Goal: Task Accomplishment & Management: Complete application form

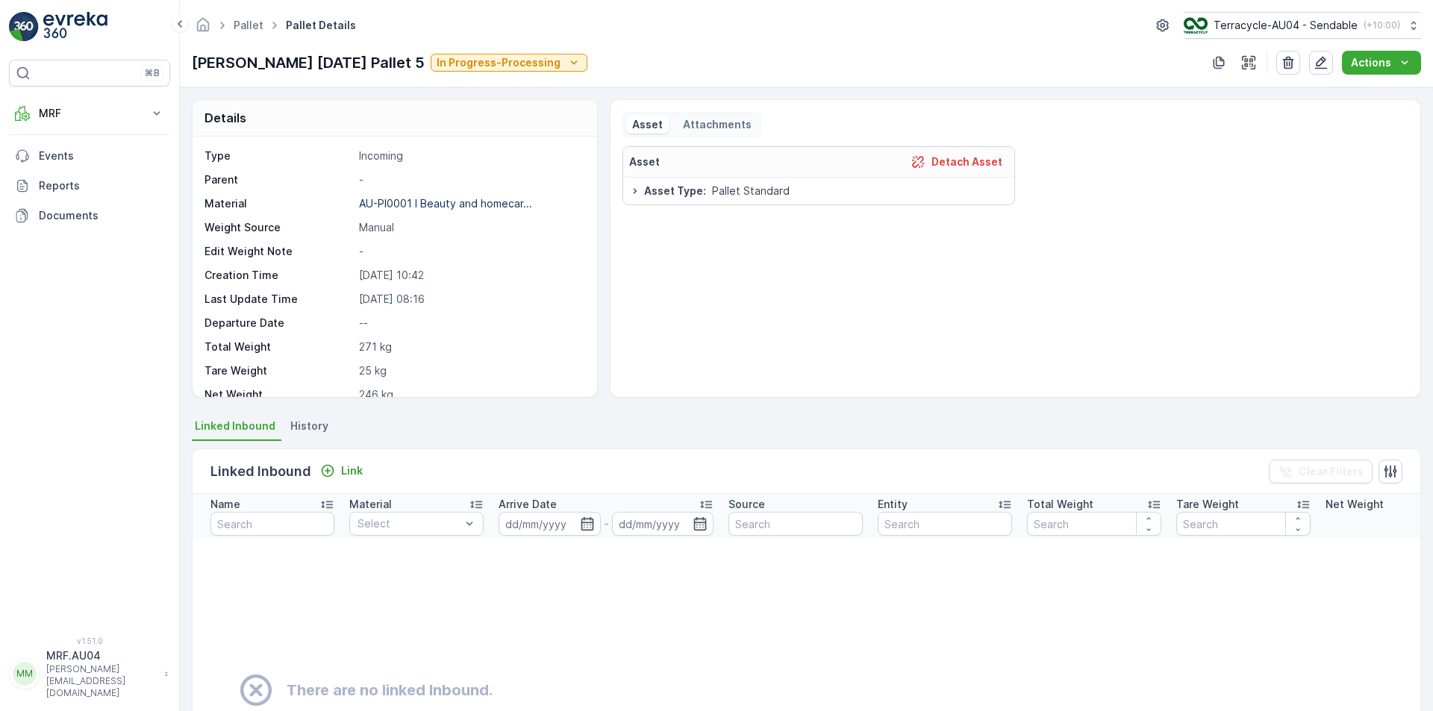
scroll to position [75, 0]
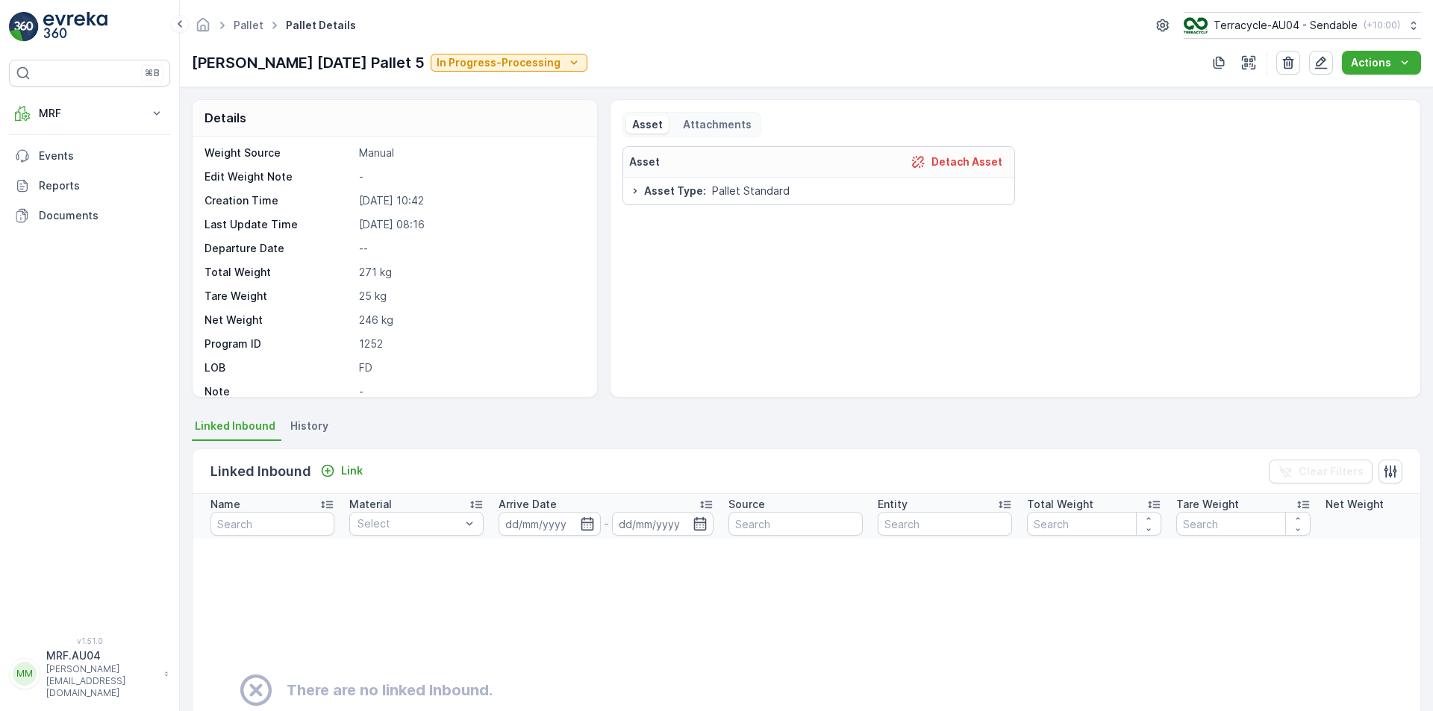
click at [369, 298] on p "25 kg" at bounding box center [470, 296] width 222 height 15
click at [384, 331] on div "Type Incoming Parent - Material AU-PI0001 I Beauty and homecar... Weight Source…" at bounding box center [393, 260] width 377 height 373
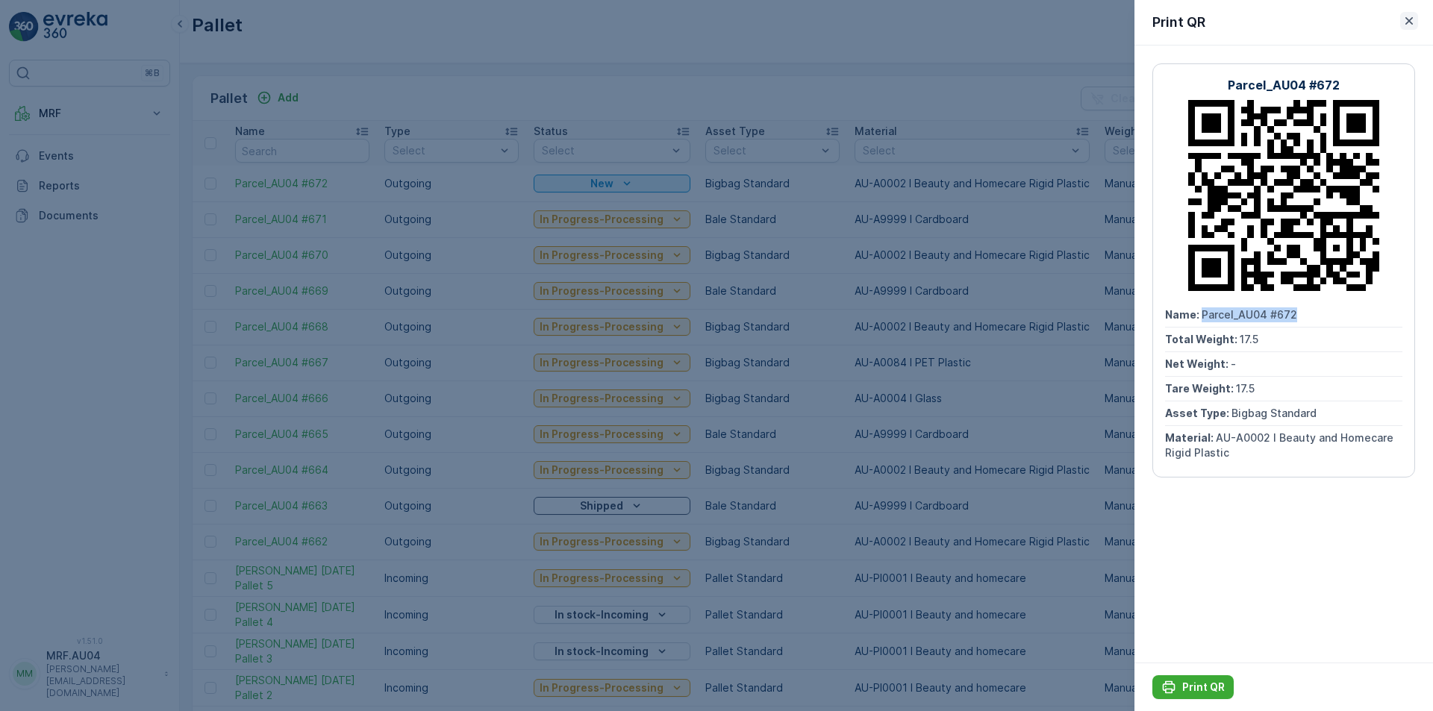
click at [1409, 23] on icon "button" at bounding box center [1409, 20] width 15 height 15
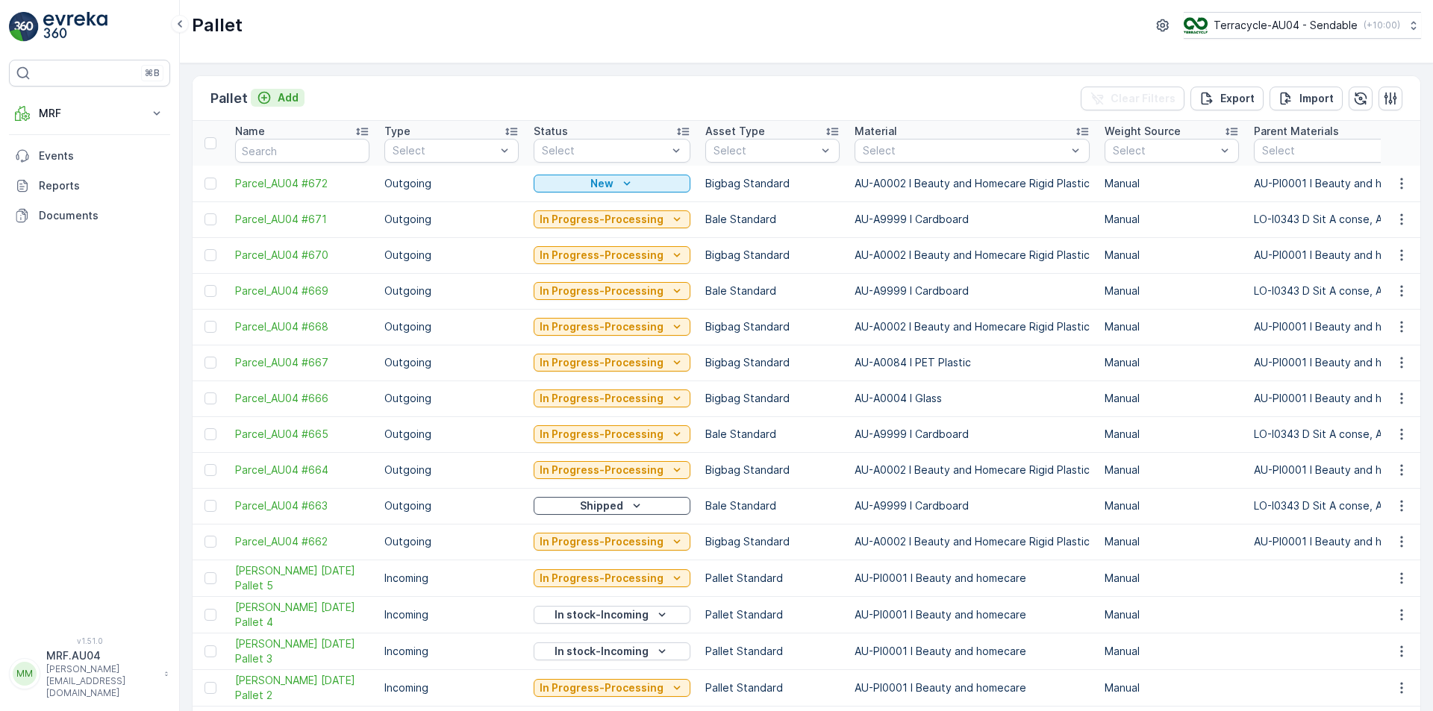
click at [289, 95] on p "Add" at bounding box center [288, 97] width 21 height 15
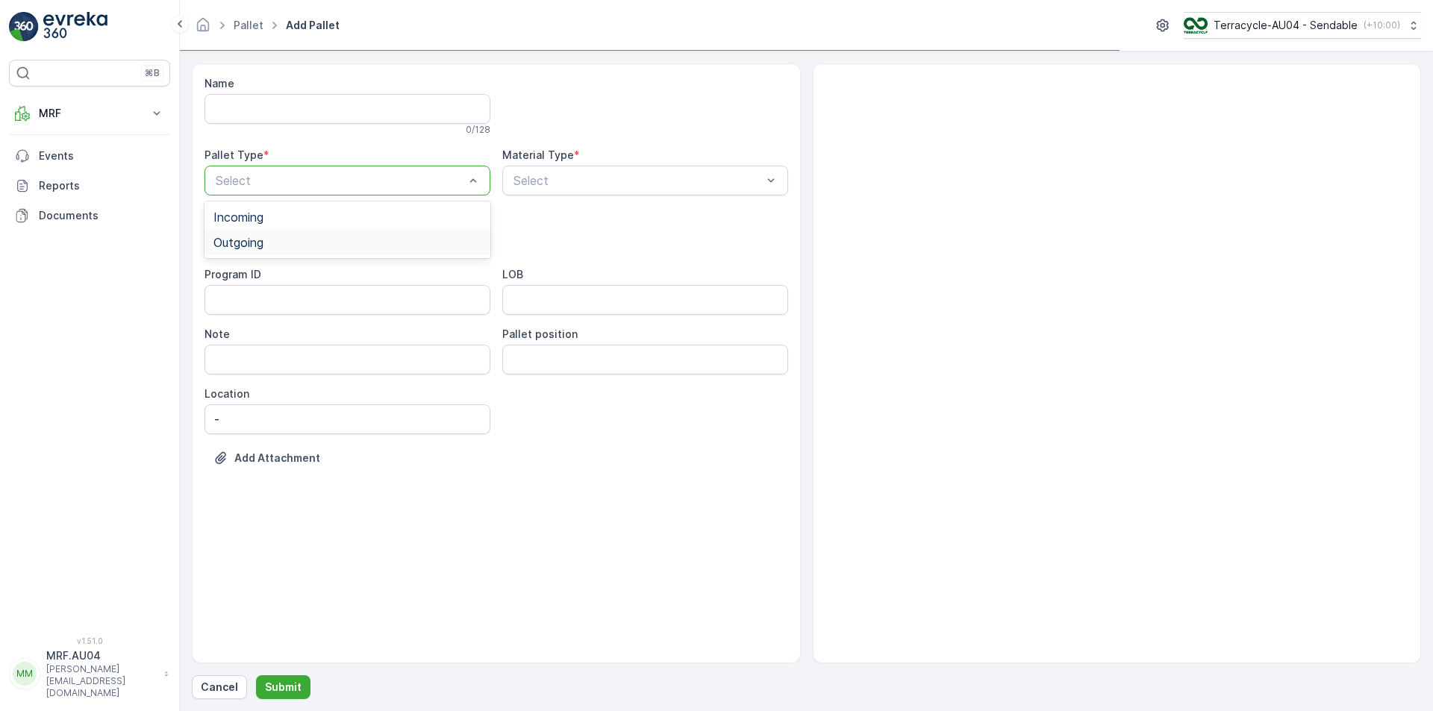
click at [334, 240] on div "Outgoing" at bounding box center [348, 242] width 268 height 13
click at [334, 250] on div "Select" at bounding box center [348, 240] width 286 height 30
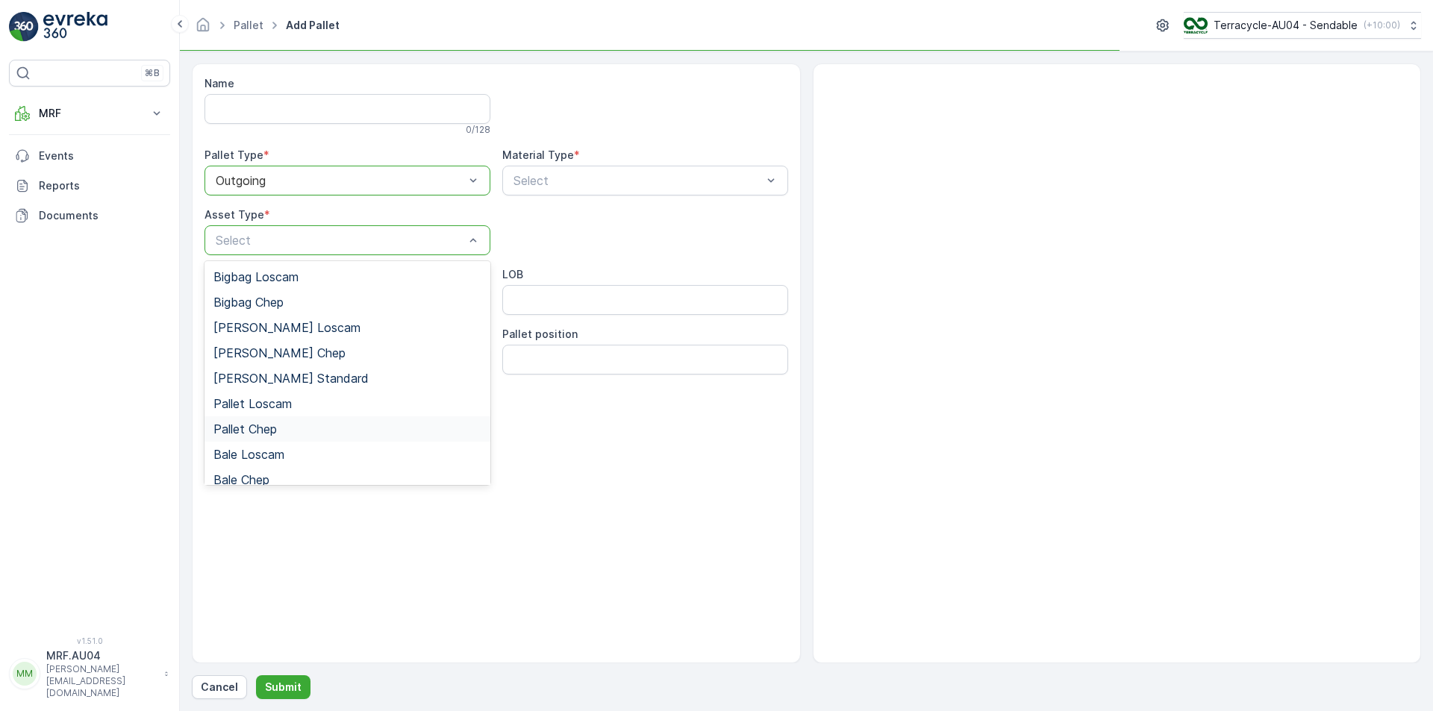
scroll to position [137, 0]
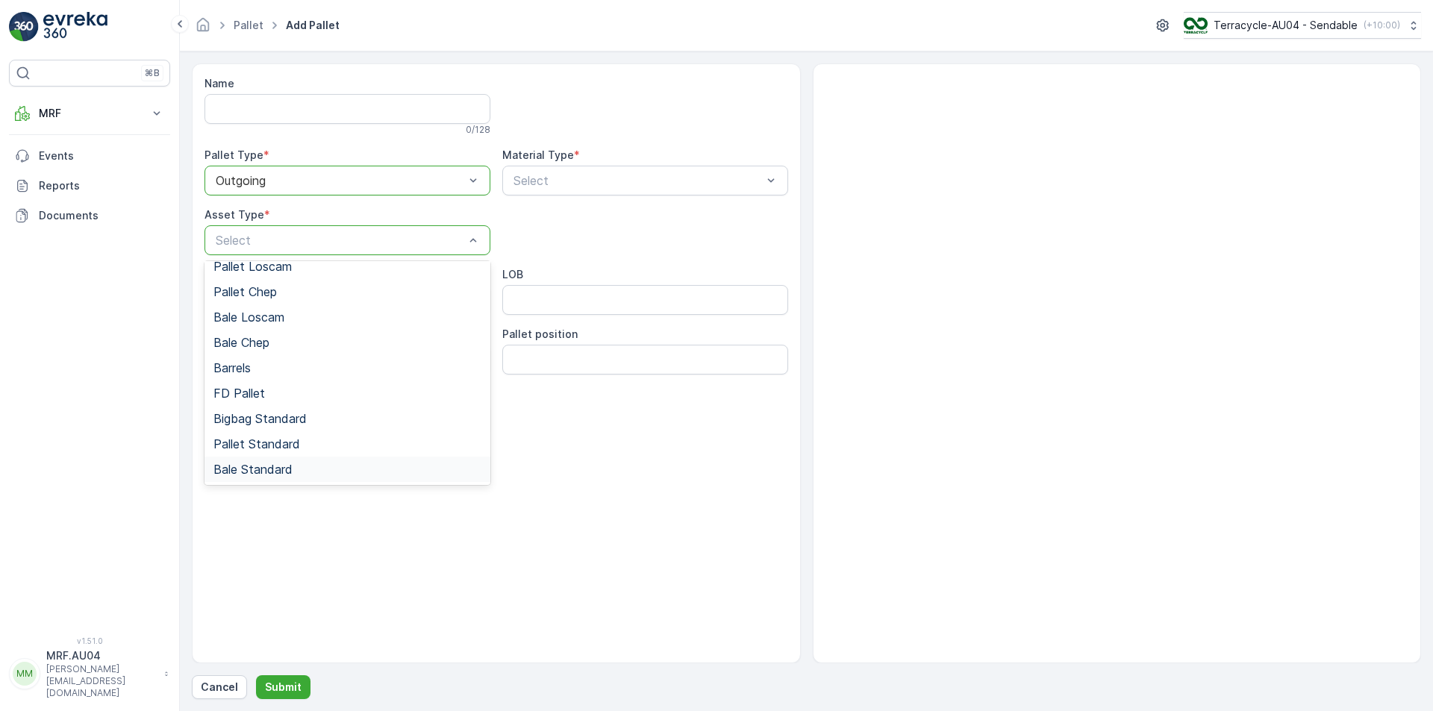
click at [281, 467] on span "Bale Standard" at bounding box center [253, 469] width 79 height 13
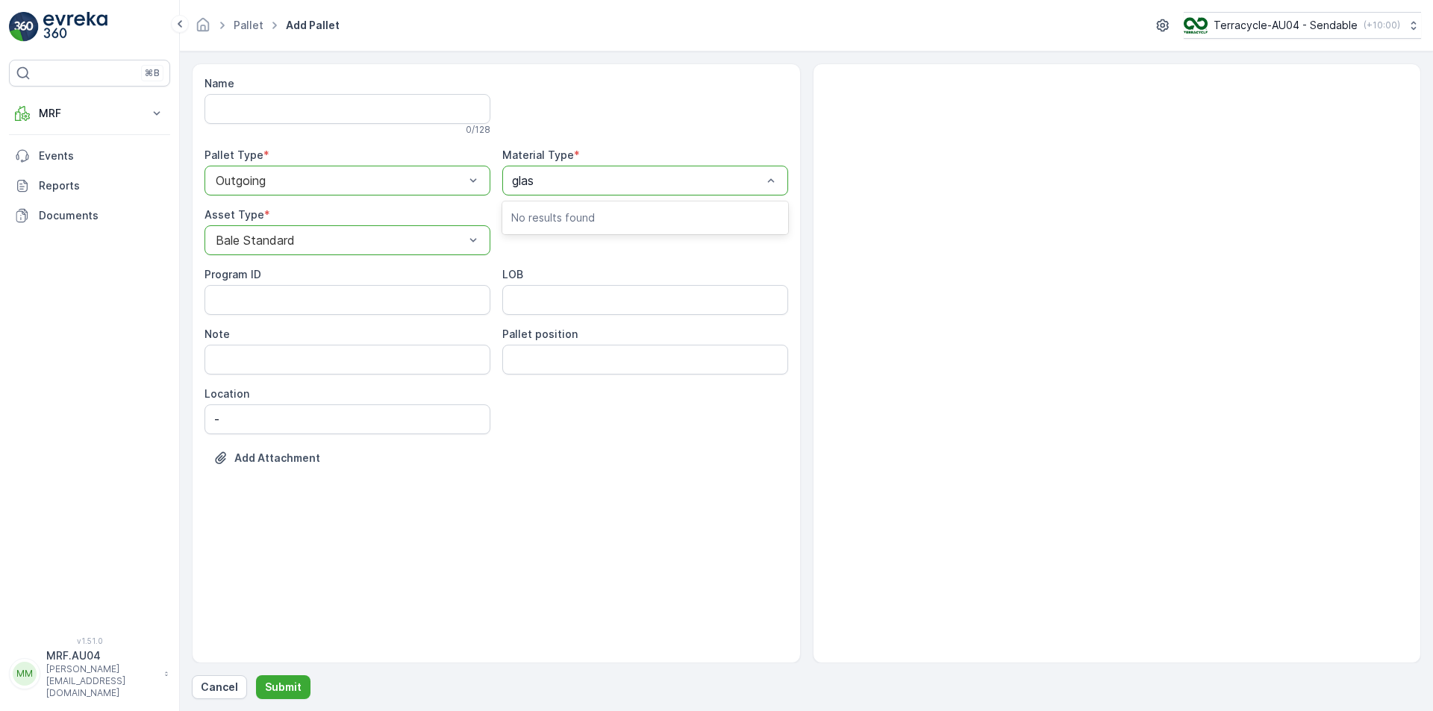
type input "glass"
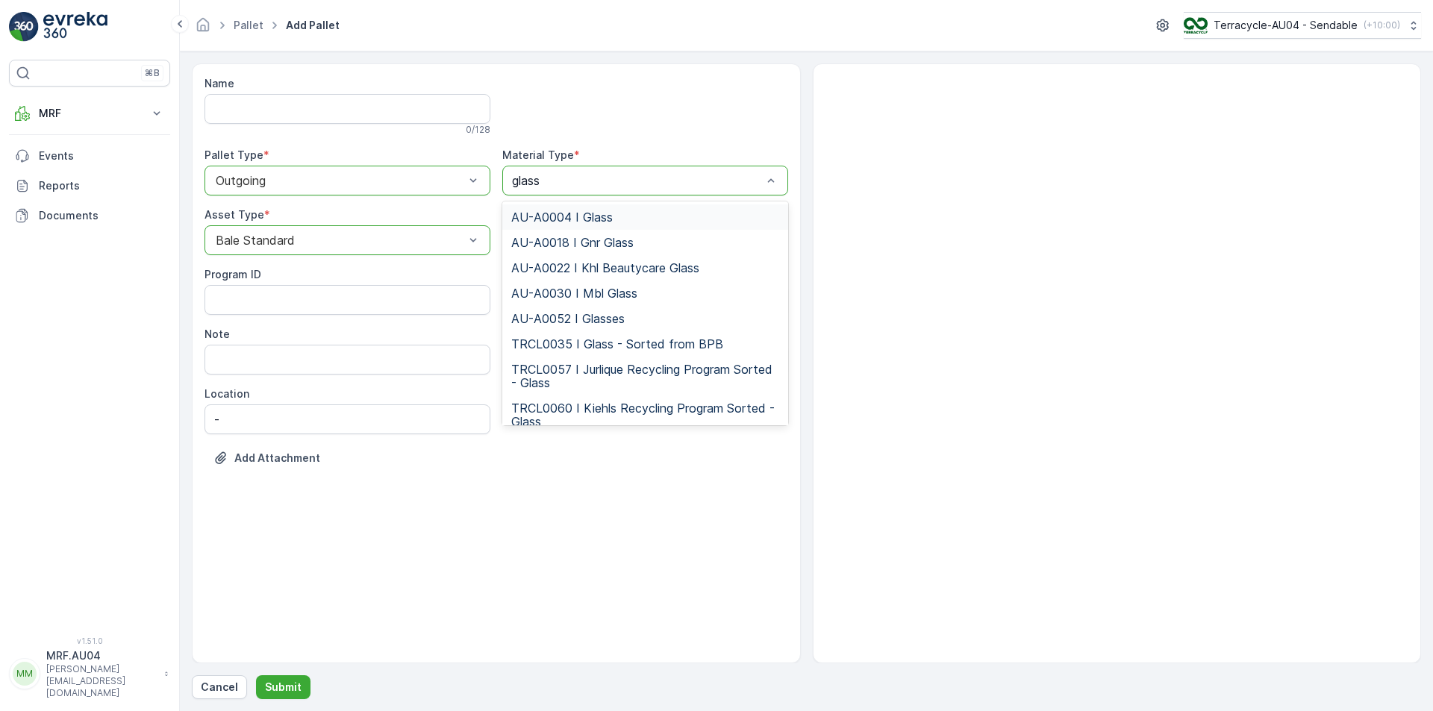
click at [634, 217] on div "AU-A0004 I Glass" at bounding box center [645, 217] width 268 height 13
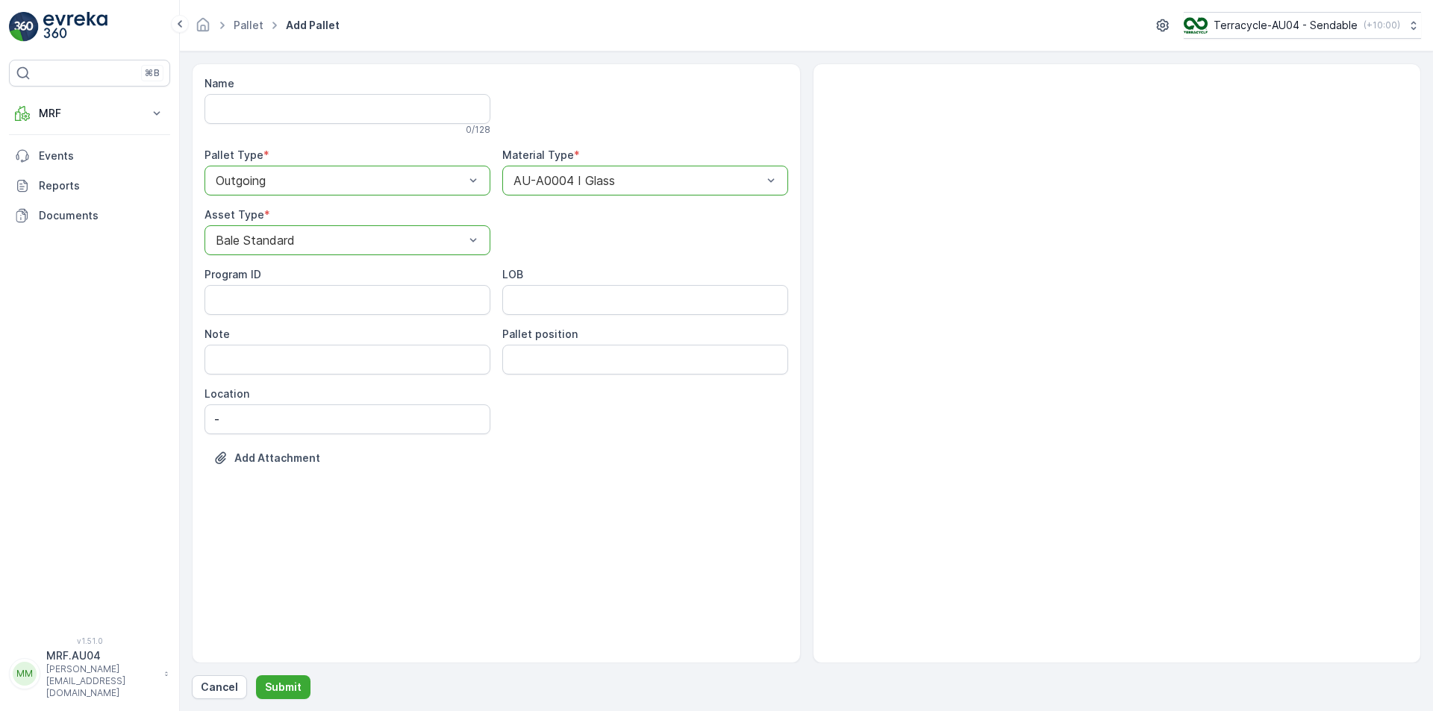
click at [327, 235] on div at bounding box center [340, 240] width 252 height 13
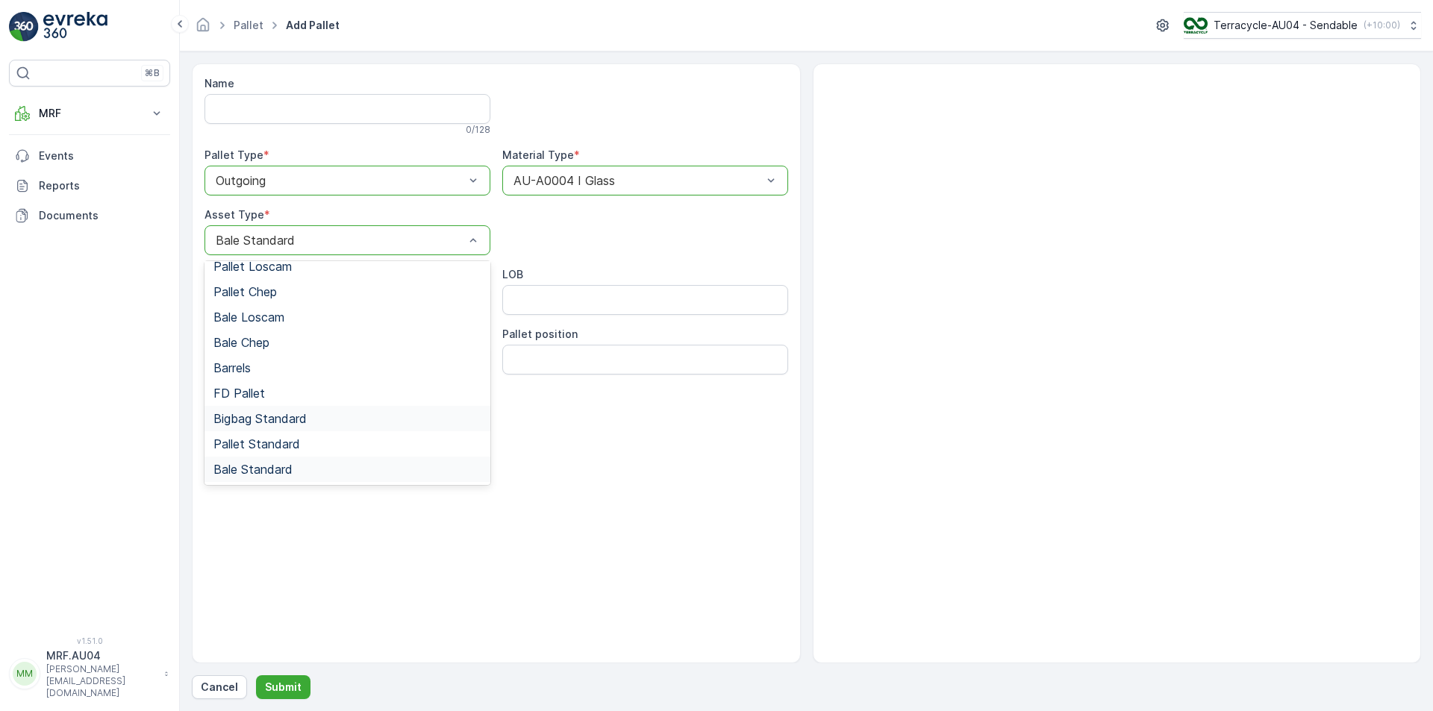
click at [303, 423] on span "Bigbag Standard" at bounding box center [260, 418] width 93 height 13
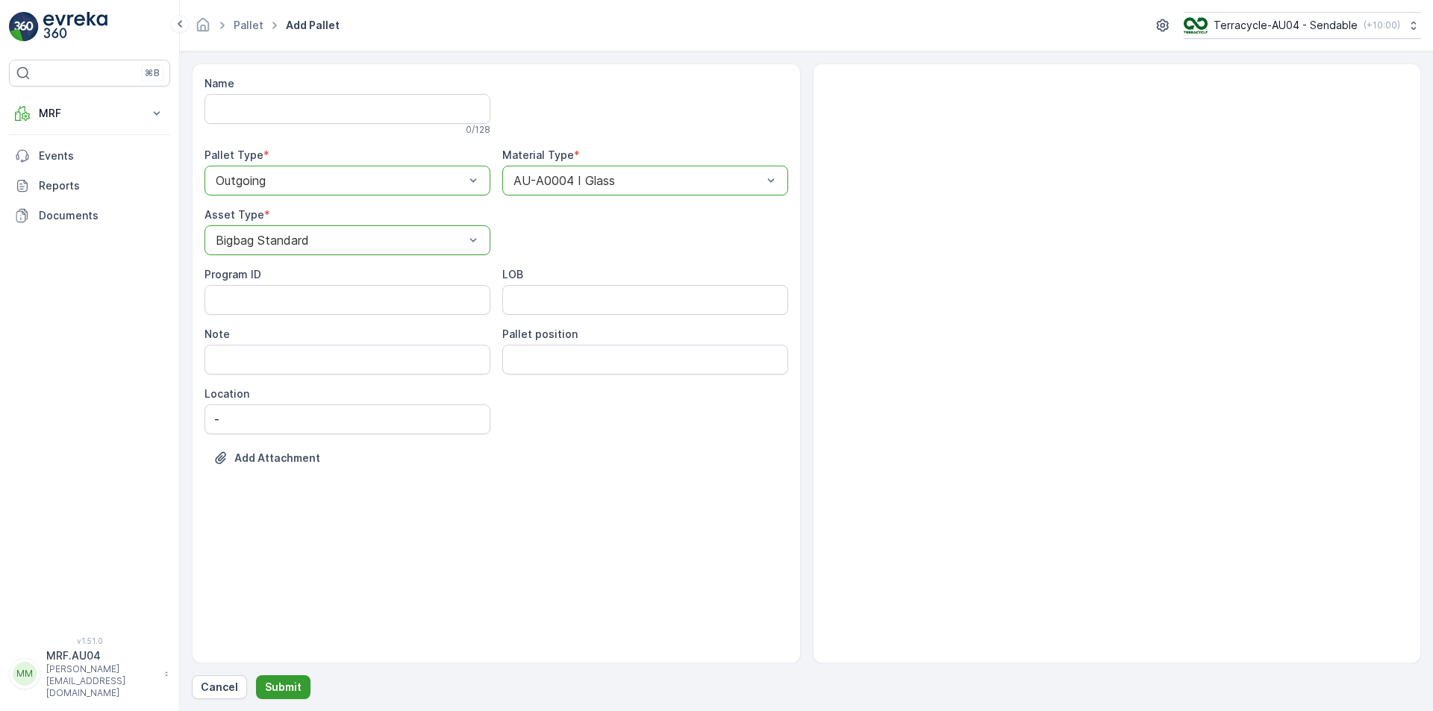
click at [282, 689] on p "Submit" at bounding box center [283, 687] width 37 height 15
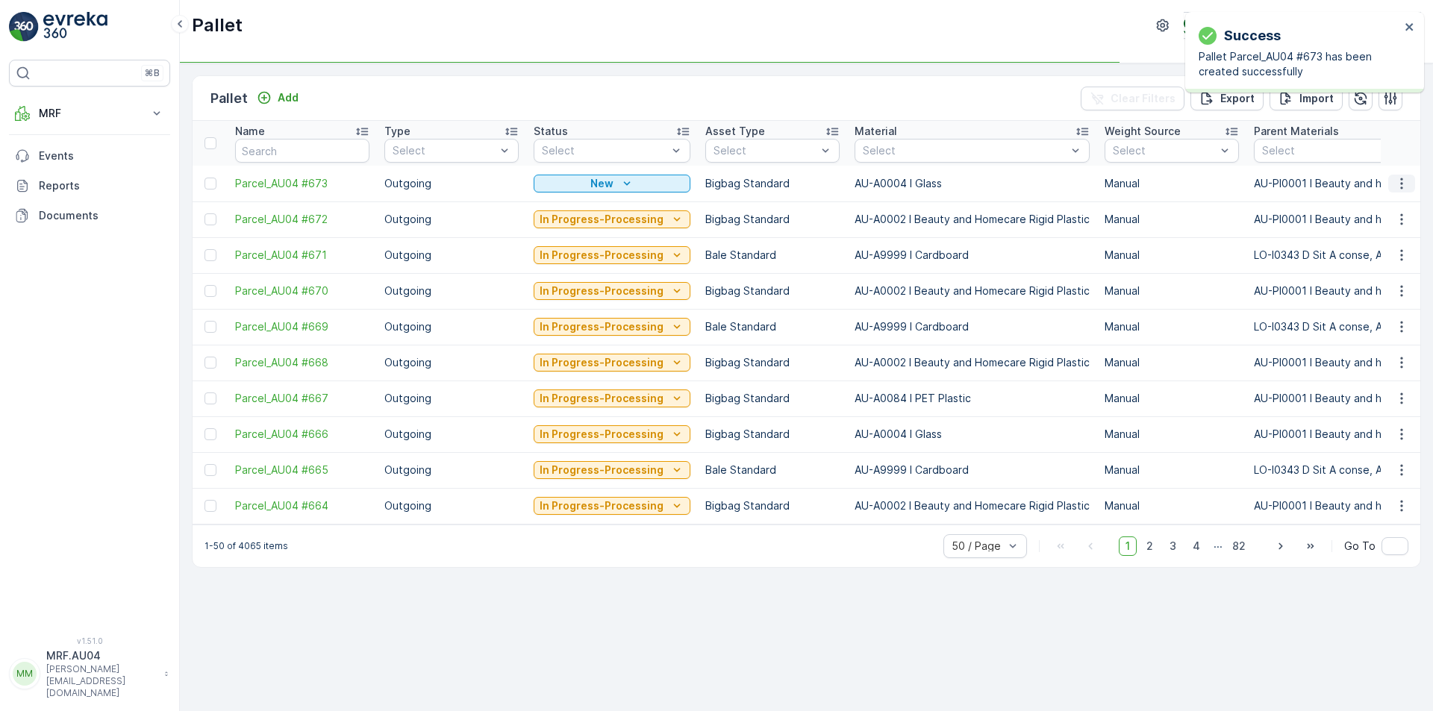
click at [1410, 182] on button "button" at bounding box center [1402, 184] width 27 height 18
click at [1372, 233] on span "Edit Pallet" at bounding box center [1366, 226] width 51 height 15
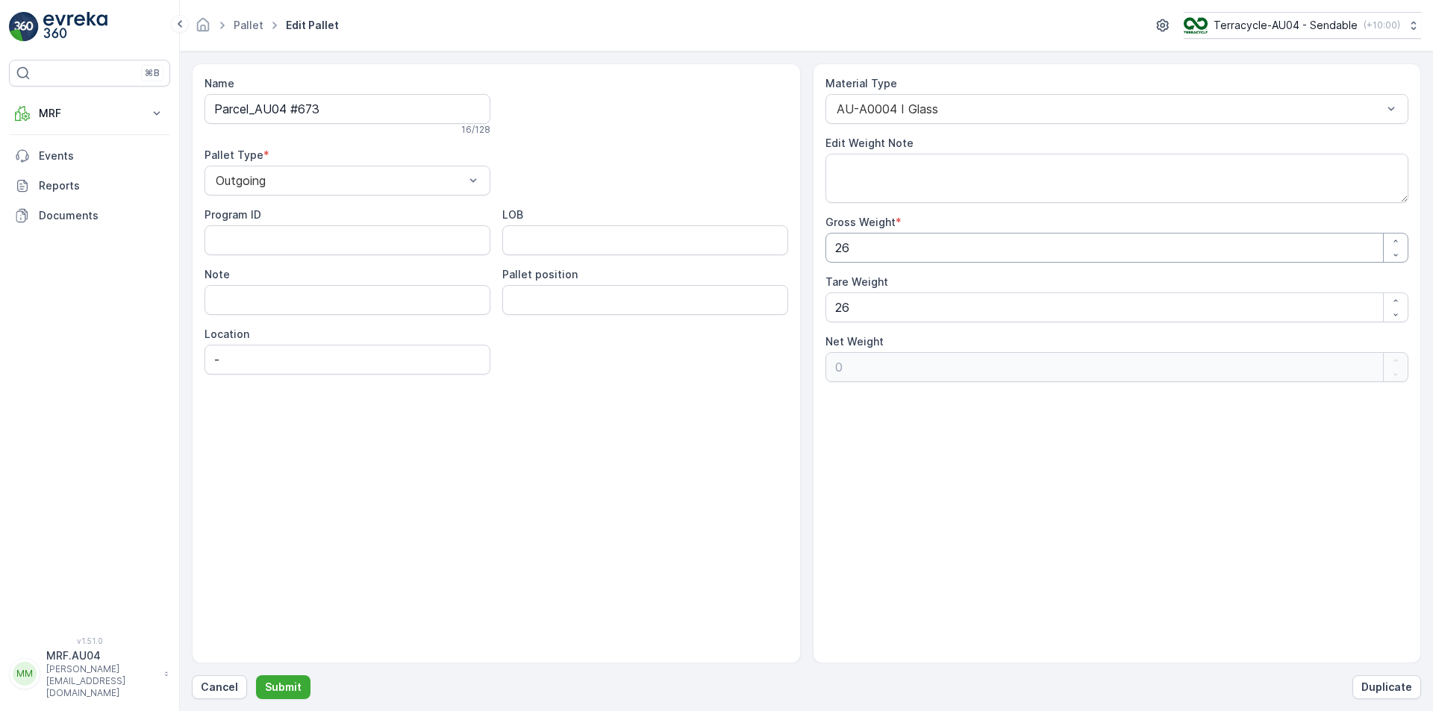
drag, startPoint x: 932, startPoint y: 248, endPoint x: 0, endPoint y: 236, distance: 931.8
click at [0, 244] on div "⌘B MRF Insights TerraCycle Inbound Pallet Process Outbound Envanter Materials A…" at bounding box center [716, 355] width 1433 height 711
type Weight "4"
type Weight "-22"
type Weight "40"
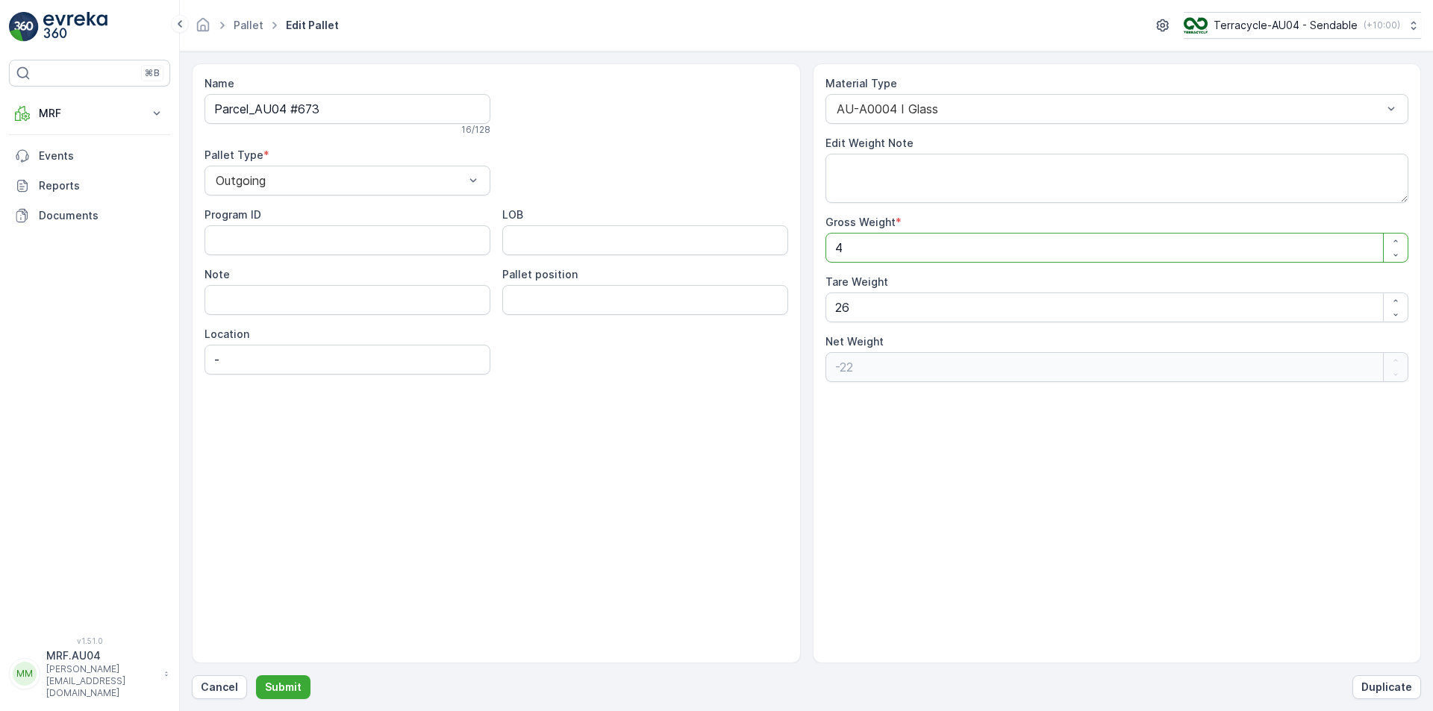
type Weight "14"
type Weight "40"
drag, startPoint x: 868, startPoint y: 313, endPoint x: 599, endPoint y: 380, distance: 277.0
click at [606, 380] on div "Name Parcel_AU04 #673 16 / 128 Pallet Type * Outgoing Program ID LOB Note Palle…" at bounding box center [807, 363] width 1230 height 600
type Weight "4"
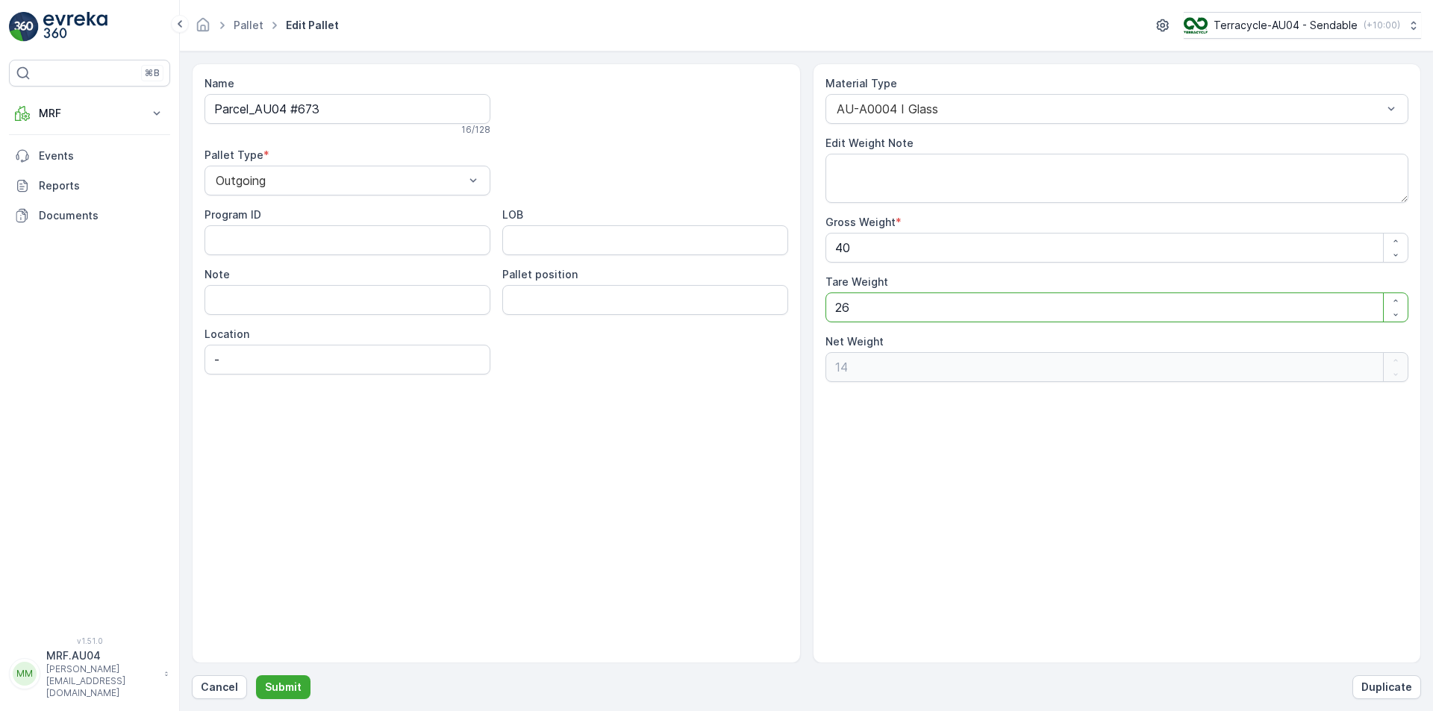
type Weight "36"
type Weight "40"
type Weight "0"
type Weight "40"
click at [292, 685] on p "Submit" at bounding box center [283, 687] width 37 height 15
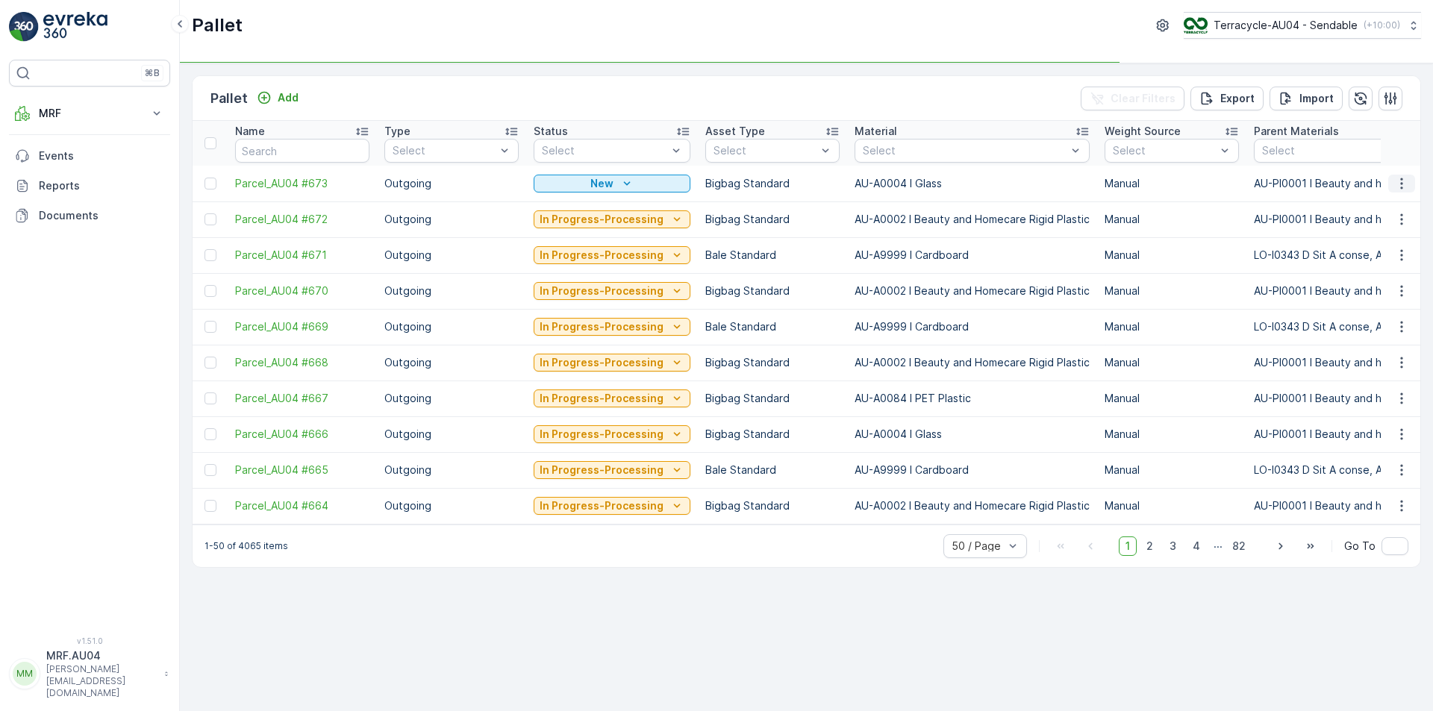
click at [1401, 179] on icon "button" at bounding box center [1402, 183] width 15 height 15
click at [1369, 287] on span "Print QR" at bounding box center [1361, 289] width 41 height 15
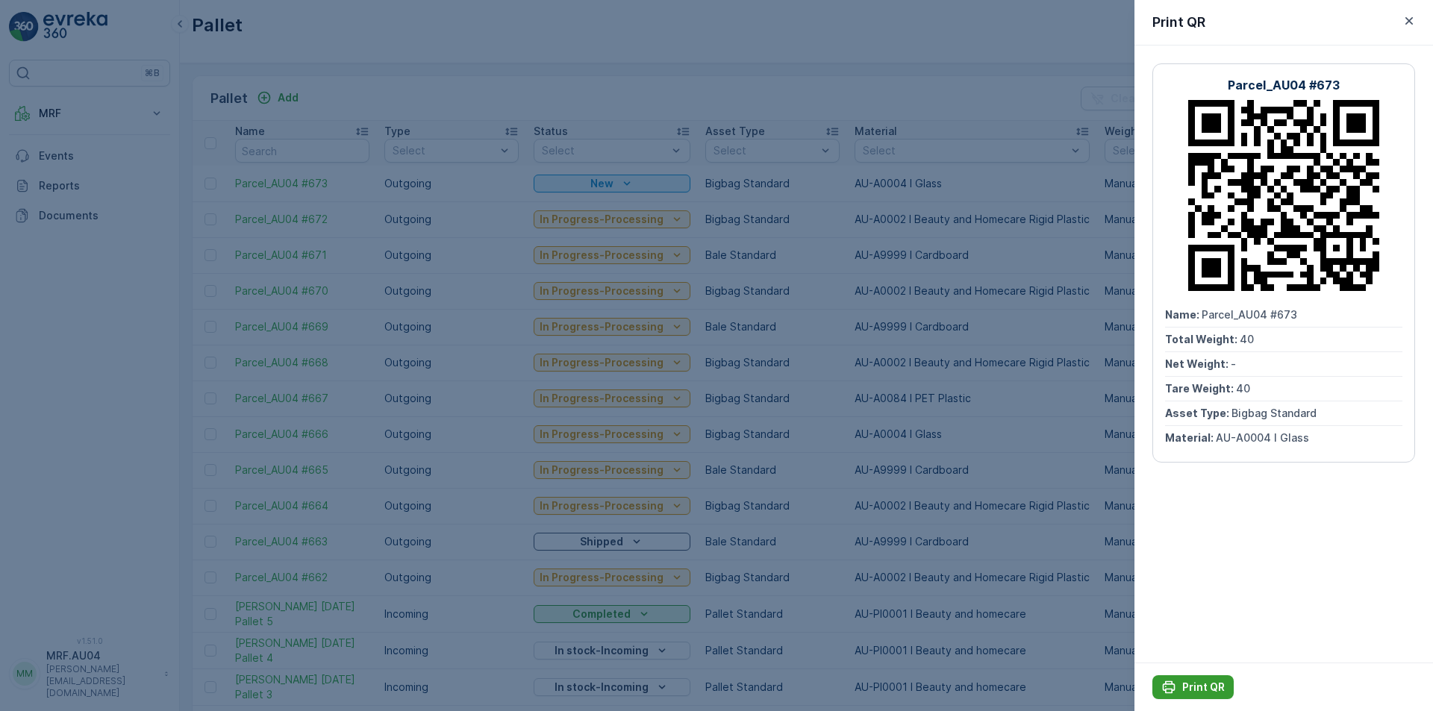
click at [1176, 684] on icon "Print QR" at bounding box center [1169, 687] width 15 height 15
